Goal: Task Accomplishment & Management: Use online tool/utility

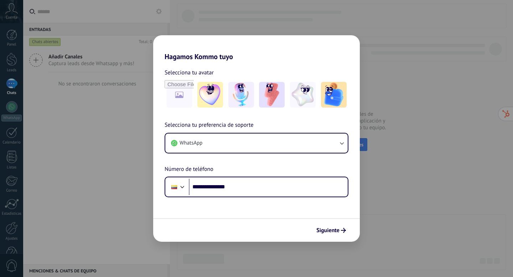
type input "**********"
click at [329, 231] on span "Siguiente" at bounding box center [328, 230] width 23 height 5
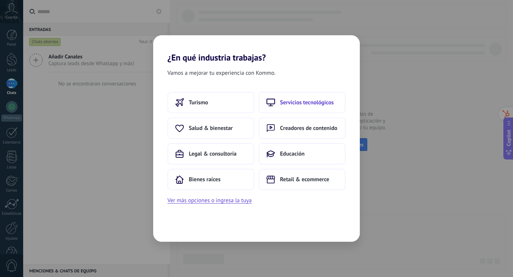
click at [301, 106] on span "Servicios tecnológicos" at bounding box center [307, 102] width 54 height 7
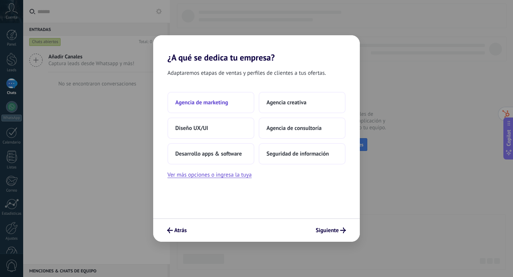
click at [227, 96] on button "Agencia de marketing" at bounding box center [211, 102] width 87 height 21
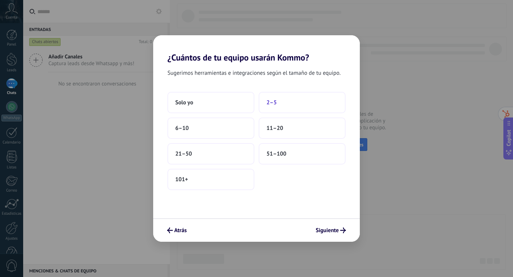
click at [287, 101] on button "2–5" at bounding box center [302, 102] width 87 height 21
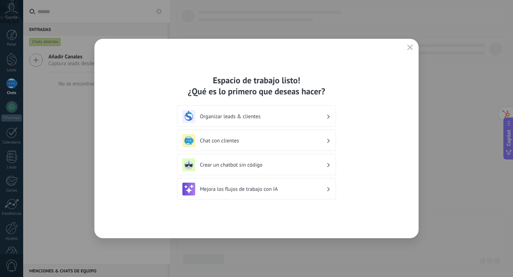
click at [313, 118] on h3 "Organizar leads & clientes" at bounding box center [263, 116] width 127 height 7
click at [326, 115] on h3 "Organizar leads & clientes" at bounding box center [263, 116] width 127 height 7
click at [329, 144] on div "Chat con clientes" at bounding box center [257, 140] width 148 height 13
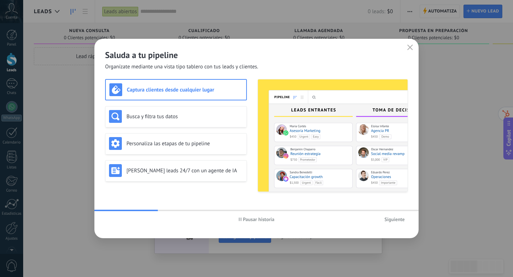
click at [394, 220] on span "Siguiente" at bounding box center [395, 219] width 20 height 5
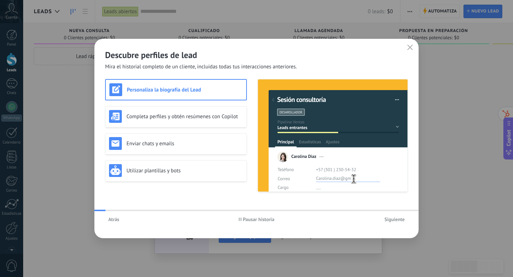
click at [394, 220] on span "Siguiente" at bounding box center [395, 219] width 20 height 5
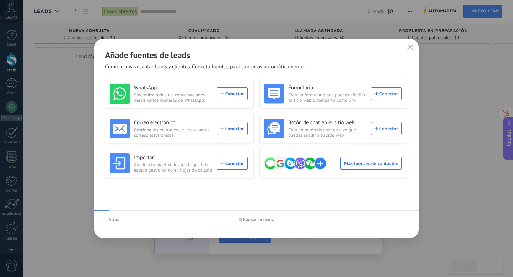
click at [394, 220] on div "Atrás Pausar historia" at bounding box center [256, 219] width 325 height 16
click at [112, 222] on span "Atrás" at bounding box center [113, 219] width 11 height 5
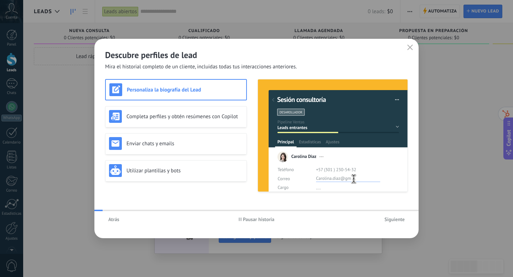
click at [112, 222] on span "Atrás" at bounding box center [113, 219] width 11 height 5
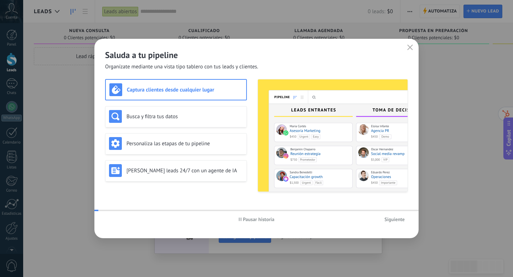
click at [112, 222] on div "Pausar historia Siguiente" at bounding box center [256, 219] width 325 height 16
click at [409, 48] on icon "button" at bounding box center [411, 48] width 6 height 6
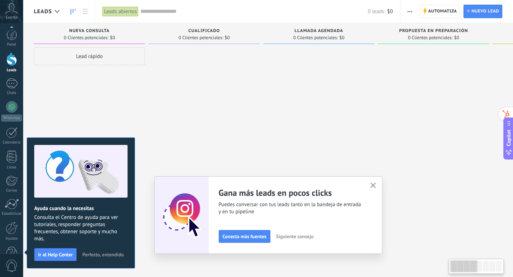
scroll to position [19, 0]
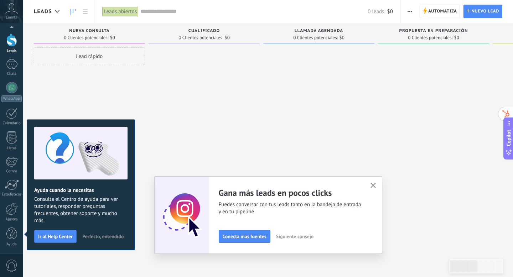
drag, startPoint x: 104, startPoint y: 237, endPoint x: 117, endPoint y: 158, distance: 80.1
click at [117, 158] on div "Ayuda cuando la necesitas Consulta el Centro de ayuda para ver tutoriales, resp…" at bounding box center [81, 184] width 108 height 131
click at [58, 235] on span "Ir al Help Center" at bounding box center [55, 236] width 35 height 5
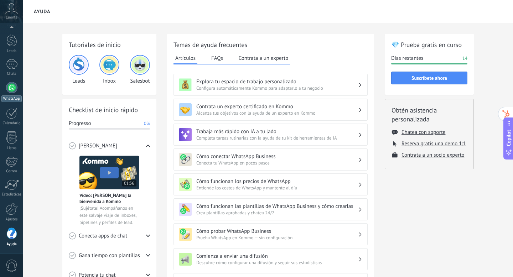
click at [12, 87] on div at bounding box center [11, 87] width 11 height 11
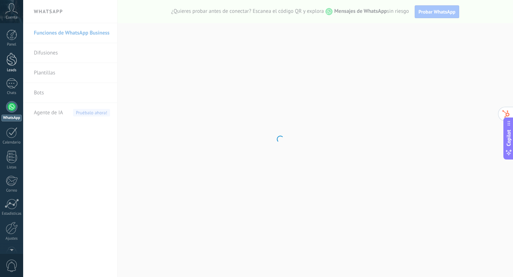
click at [11, 61] on div at bounding box center [11, 59] width 11 height 13
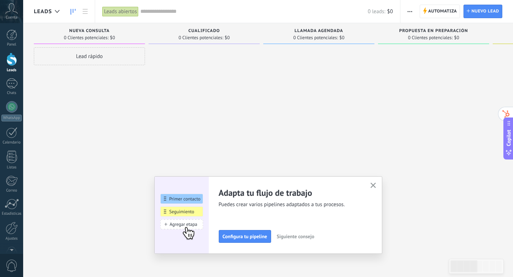
click at [371, 183] on button "button" at bounding box center [373, 186] width 9 height 10
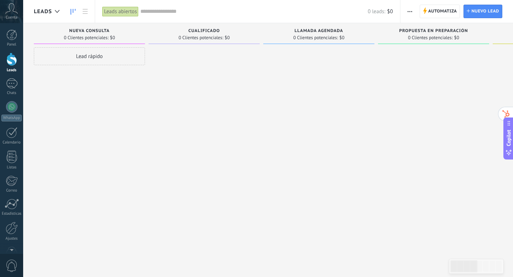
click at [102, 29] on span "Nueva consulta" at bounding box center [89, 31] width 40 height 5
click at [12, 38] on div at bounding box center [11, 35] width 11 height 11
